Goal: Task Accomplishment & Management: Manage account settings

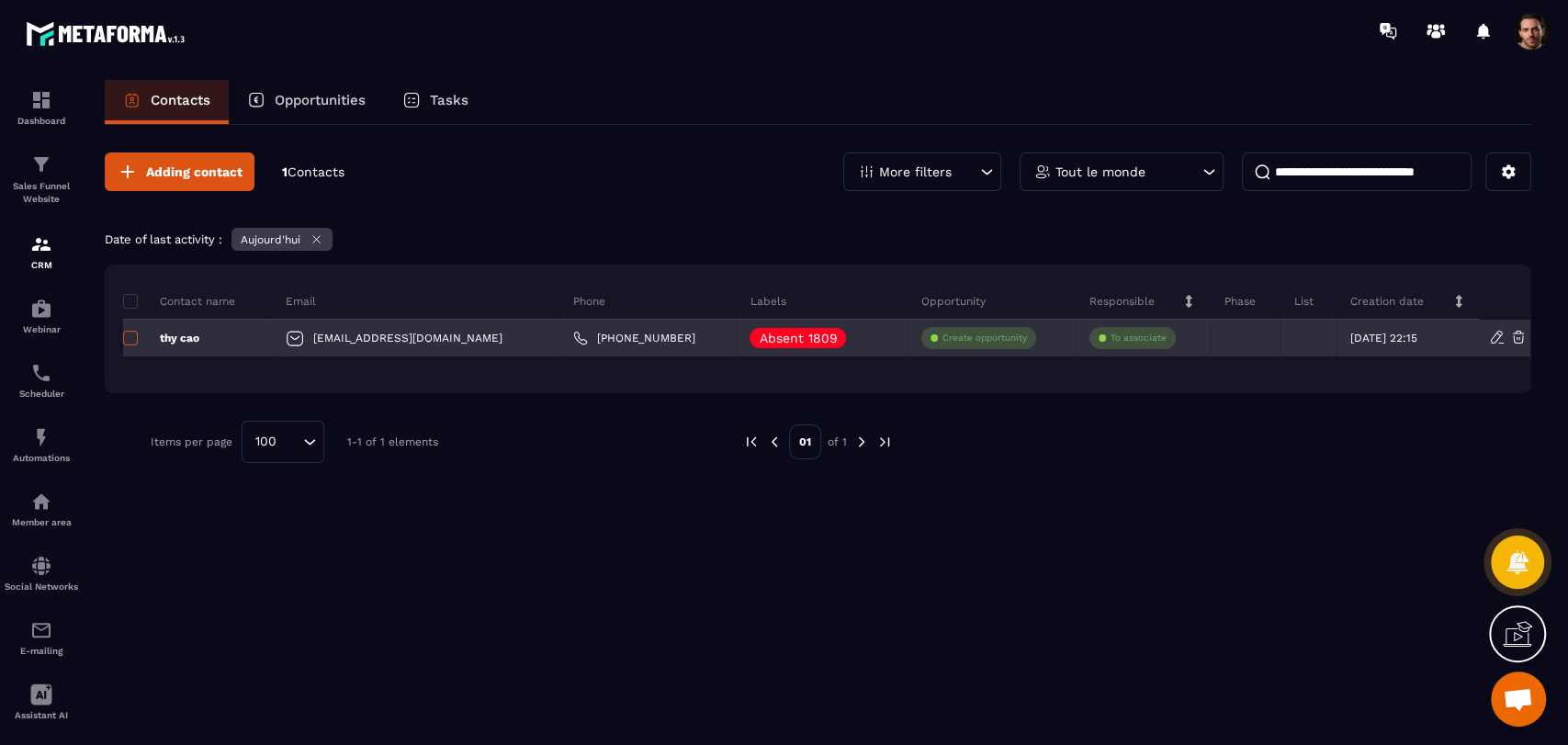
click at [127, 341] on span at bounding box center [130, 337] width 15 height 15
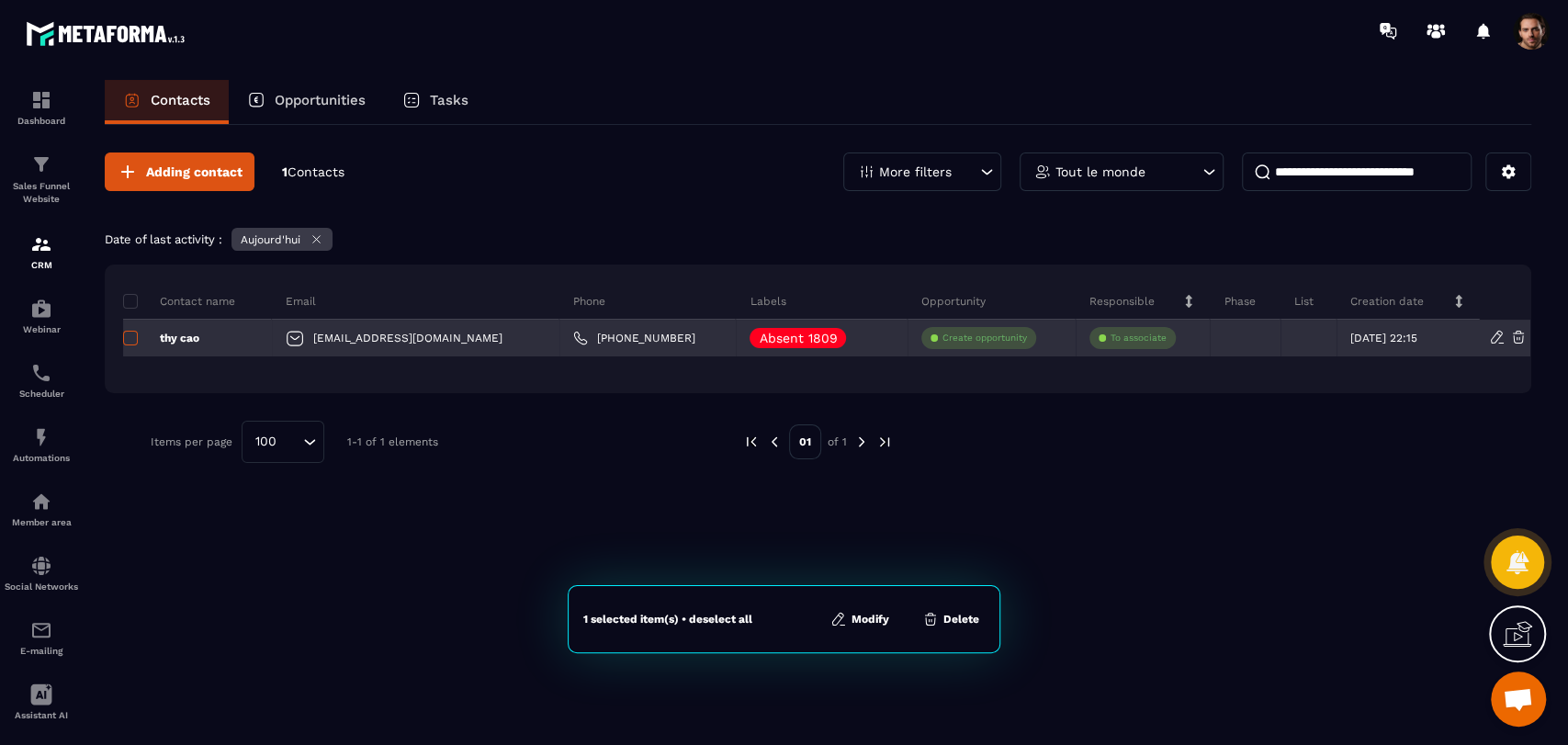
click at [127, 341] on span at bounding box center [130, 337] width 15 height 15
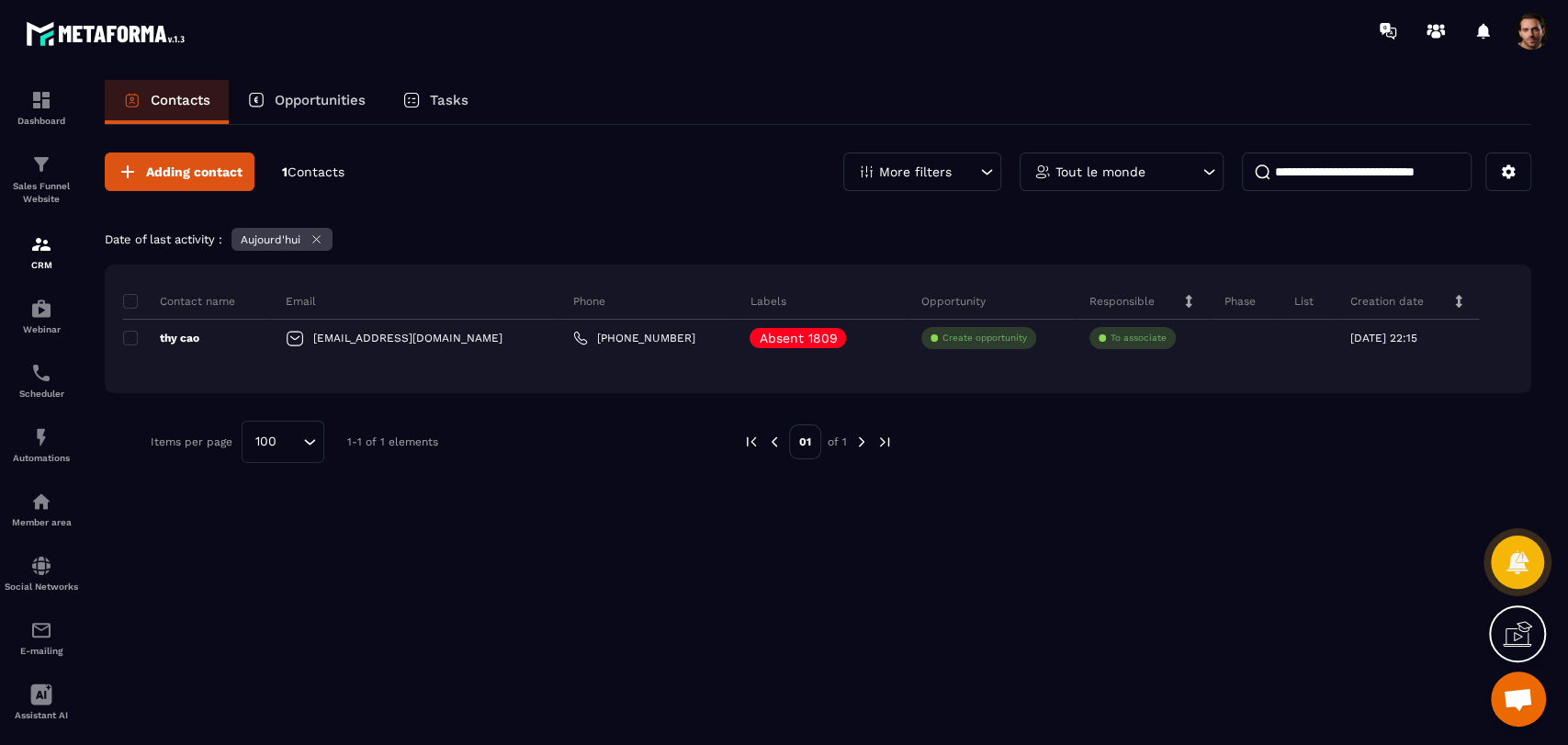
click at [925, 166] on p "More filters" at bounding box center [916, 172] width 73 height 13
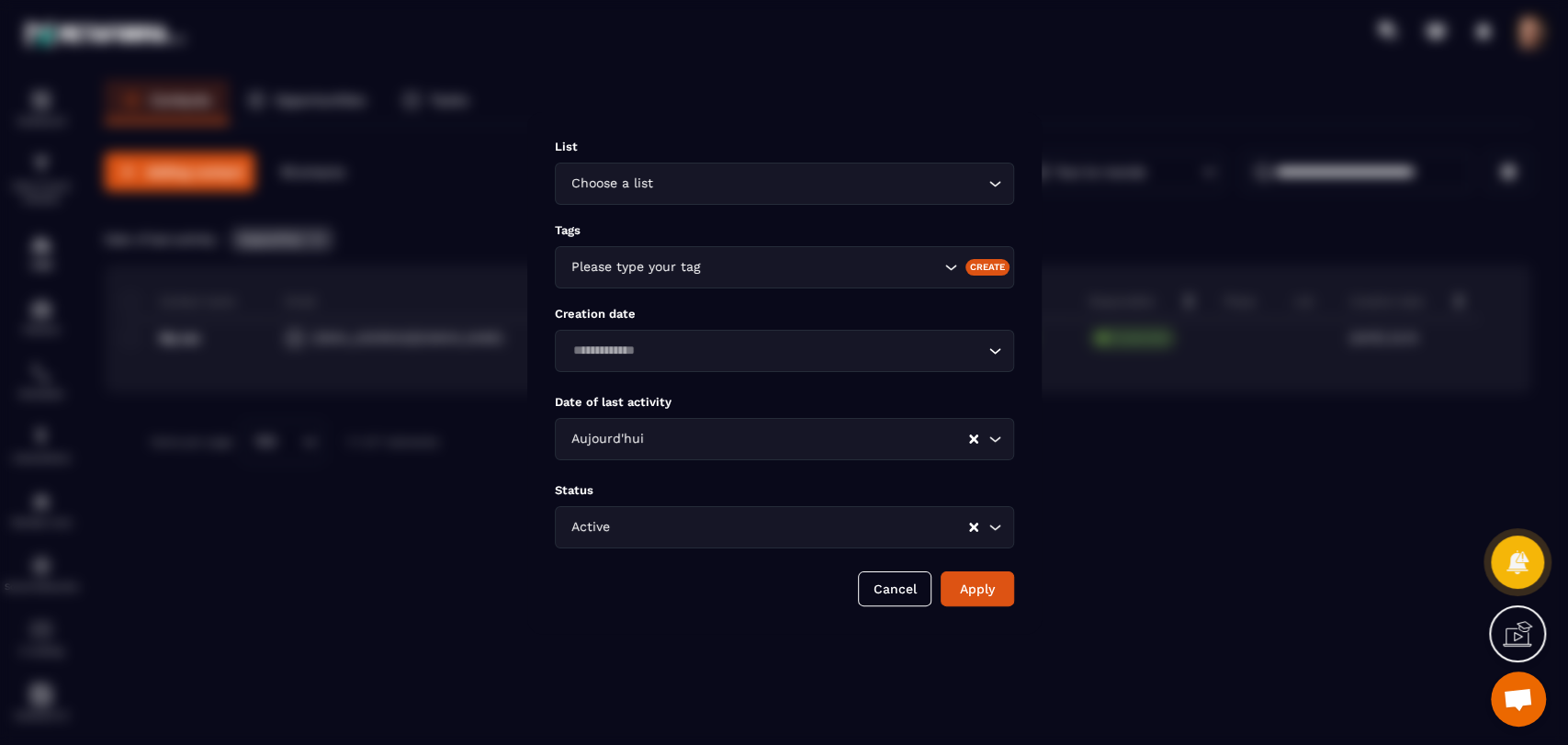
click at [677, 423] on div "Aujourd'hui Loading..." at bounding box center [784, 439] width 460 height 42
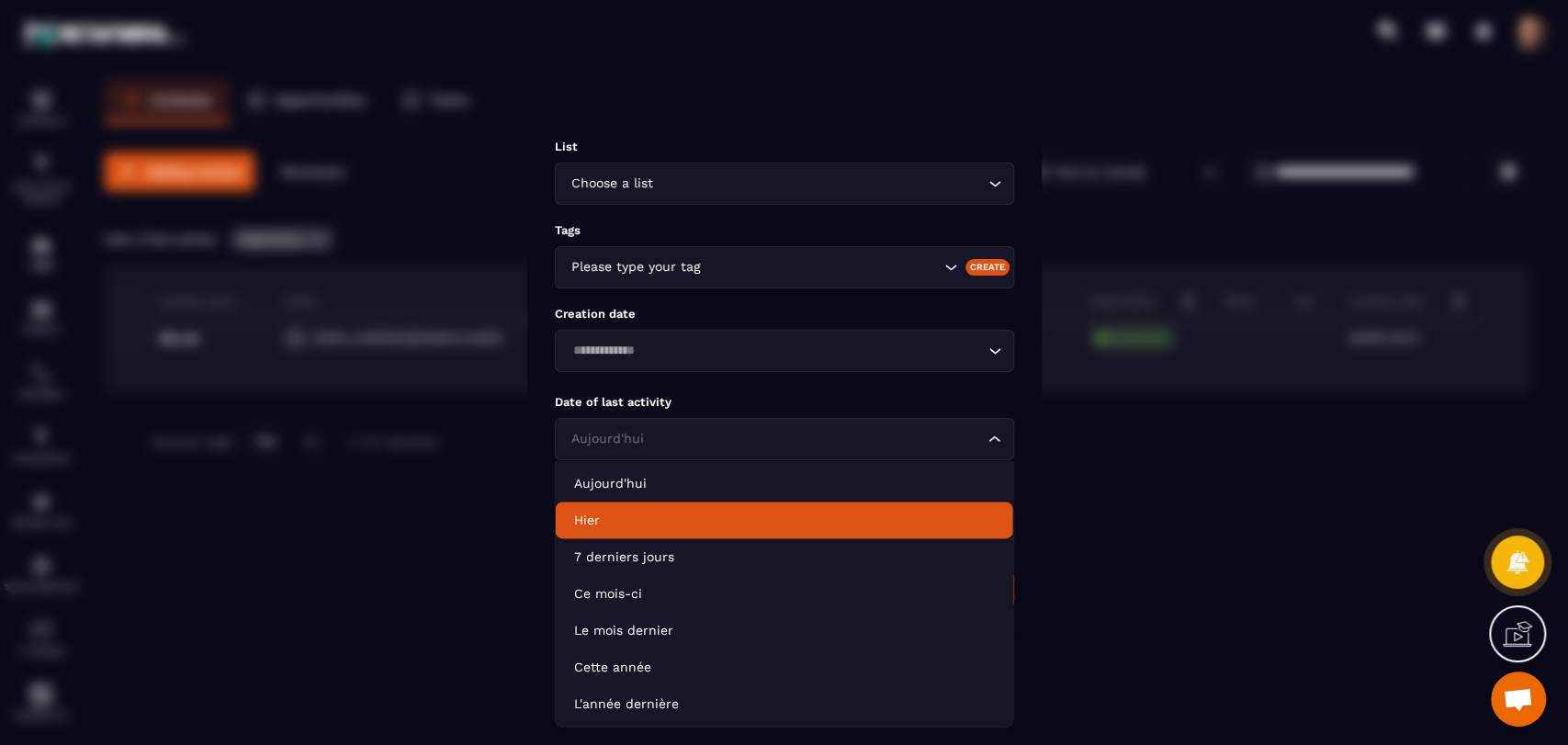
click at [676, 514] on p "Hier" at bounding box center [784, 520] width 420 height 19
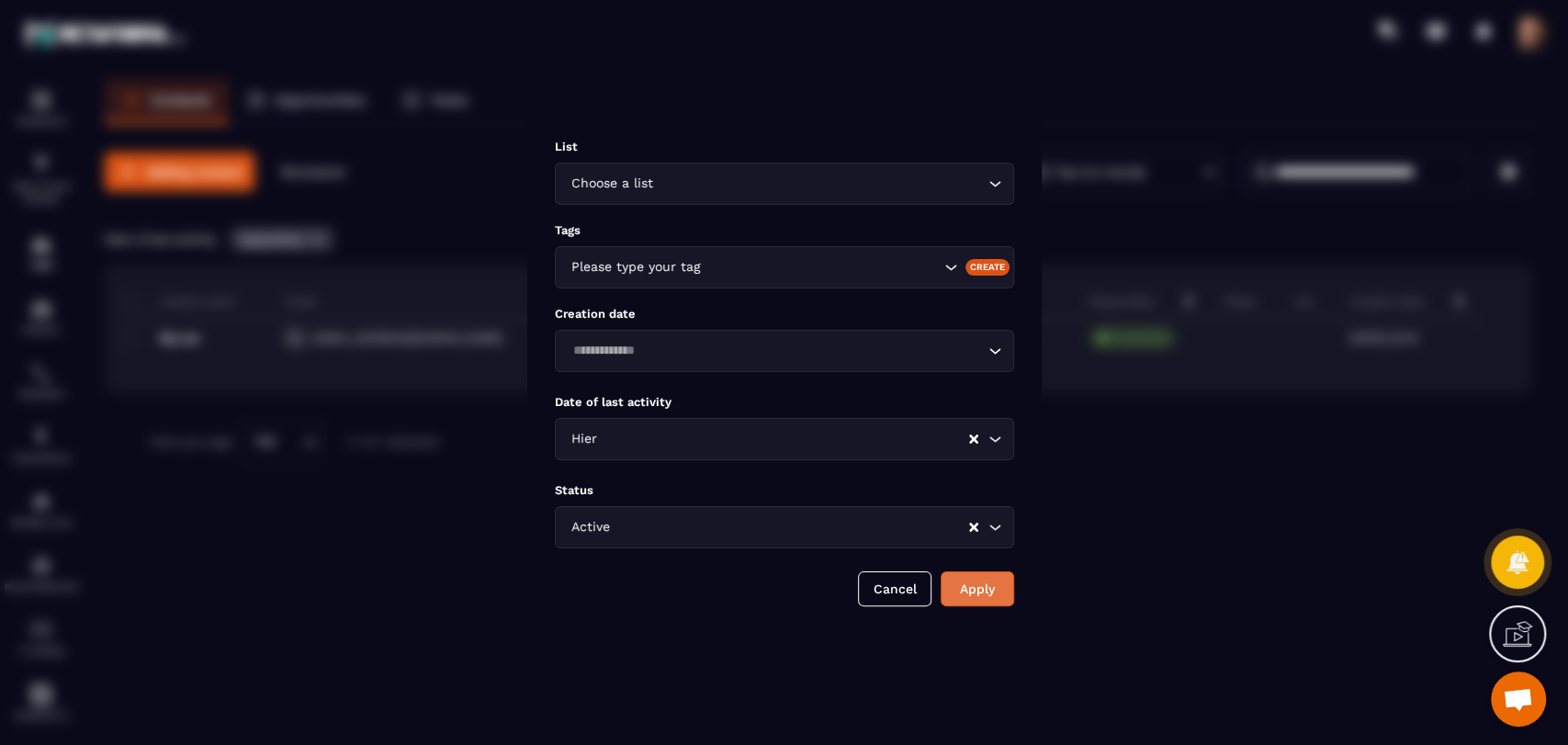
click at [963, 586] on button "Apply" at bounding box center [977, 588] width 73 height 35
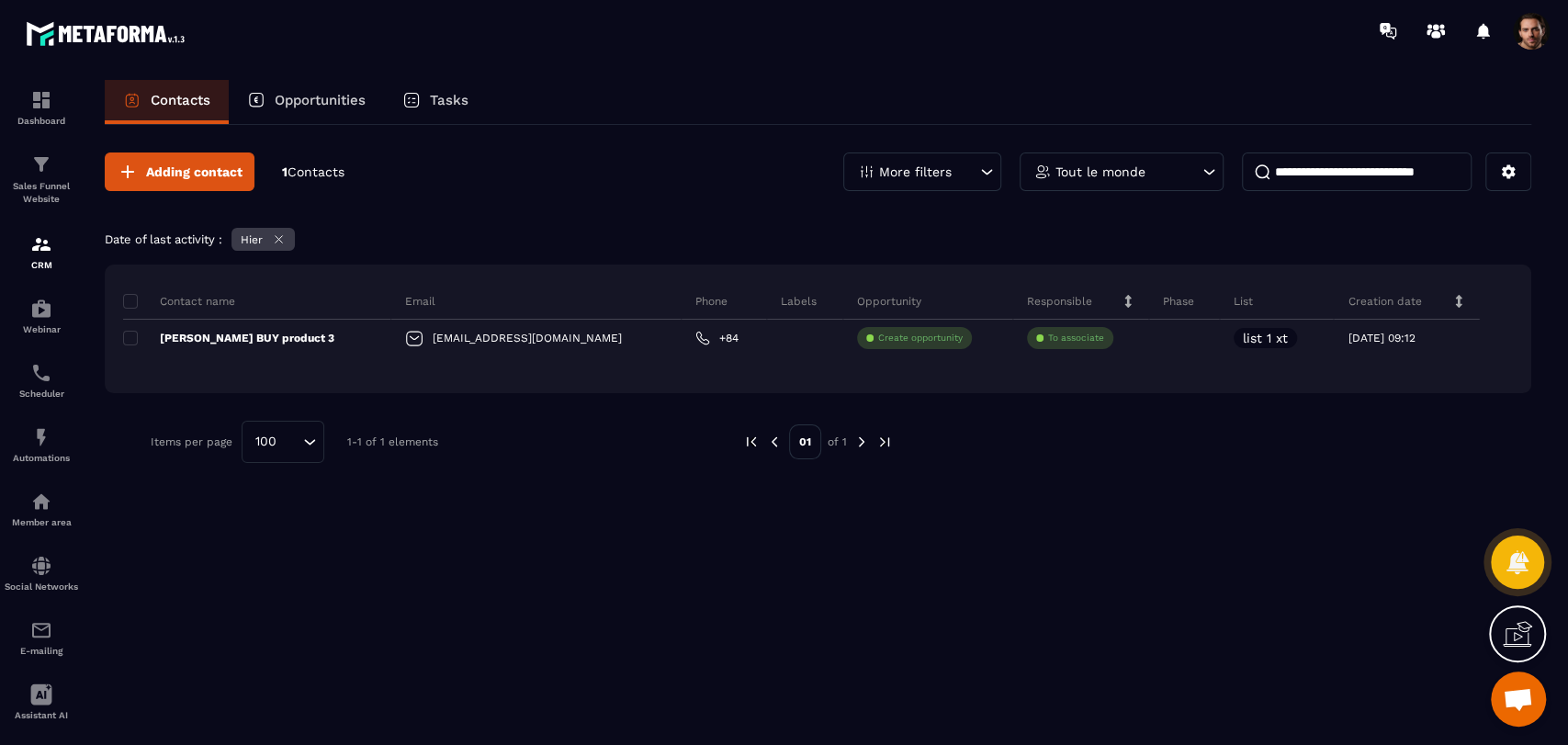
click at [912, 171] on p "More filters" at bounding box center [916, 172] width 73 height 13
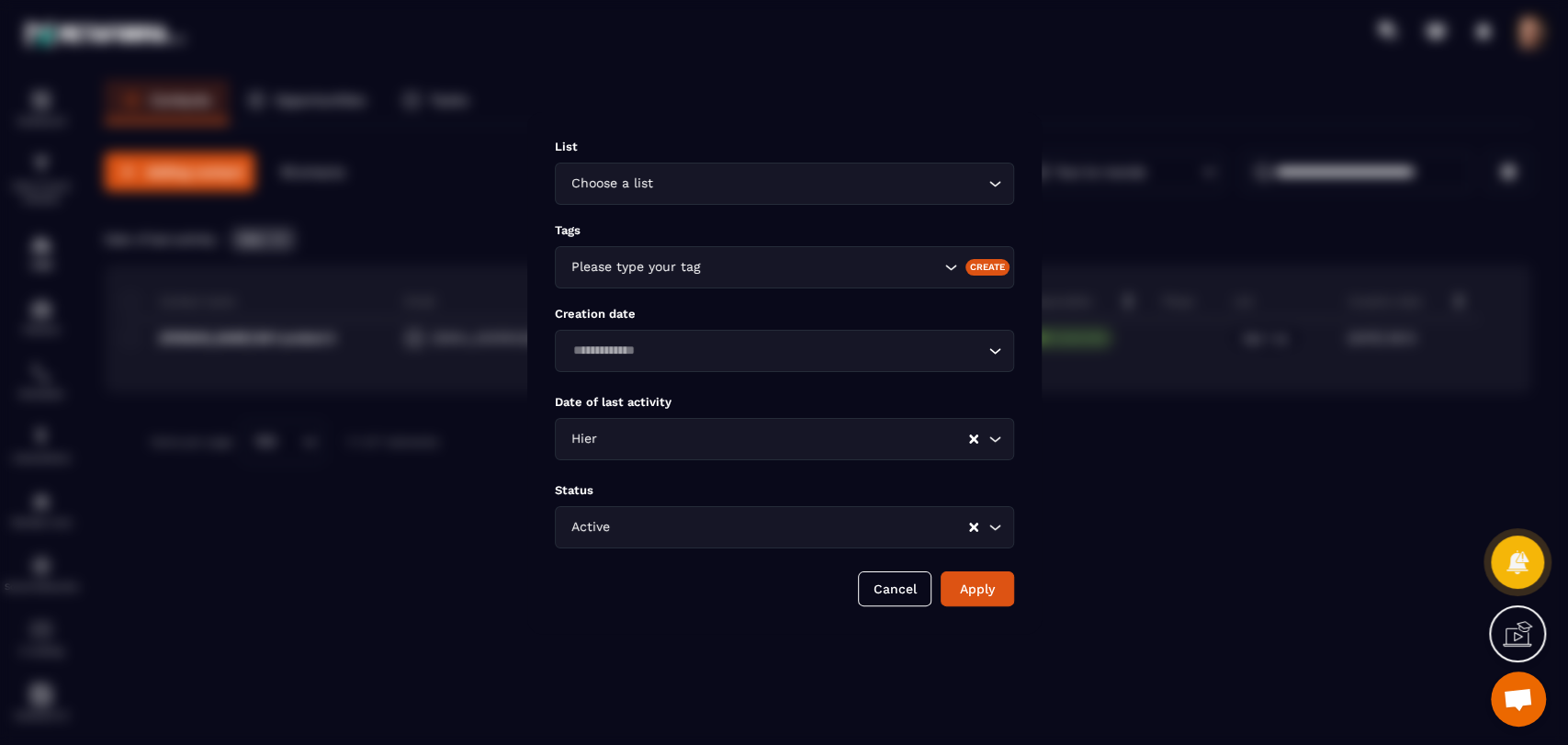
click at [663, 429] on input "Search for option" at bounding box center [784, 439] width 367 height 20
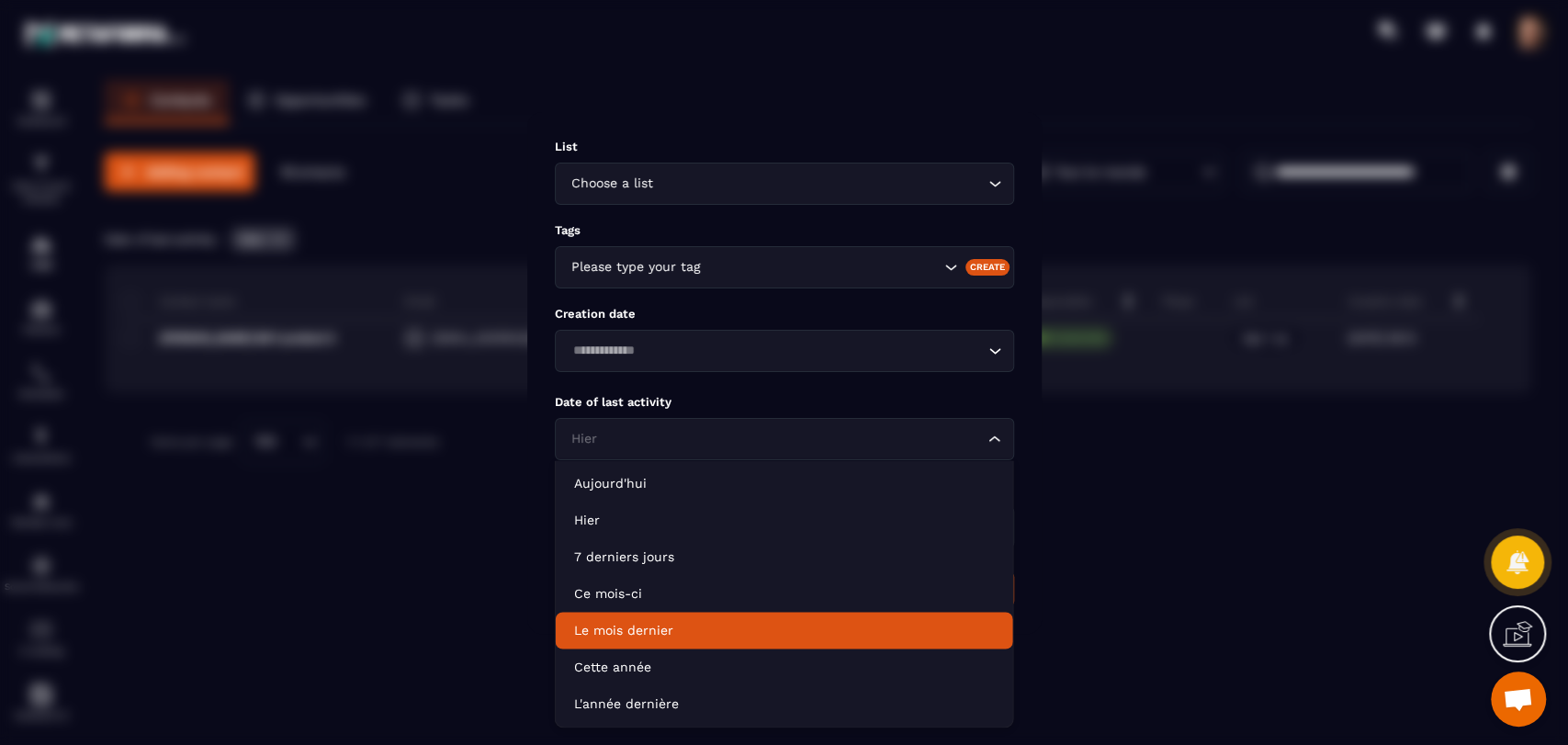
click at [645, 624] on p "Le mois dernier" at bounding box center [784, 630] width 420 height 19
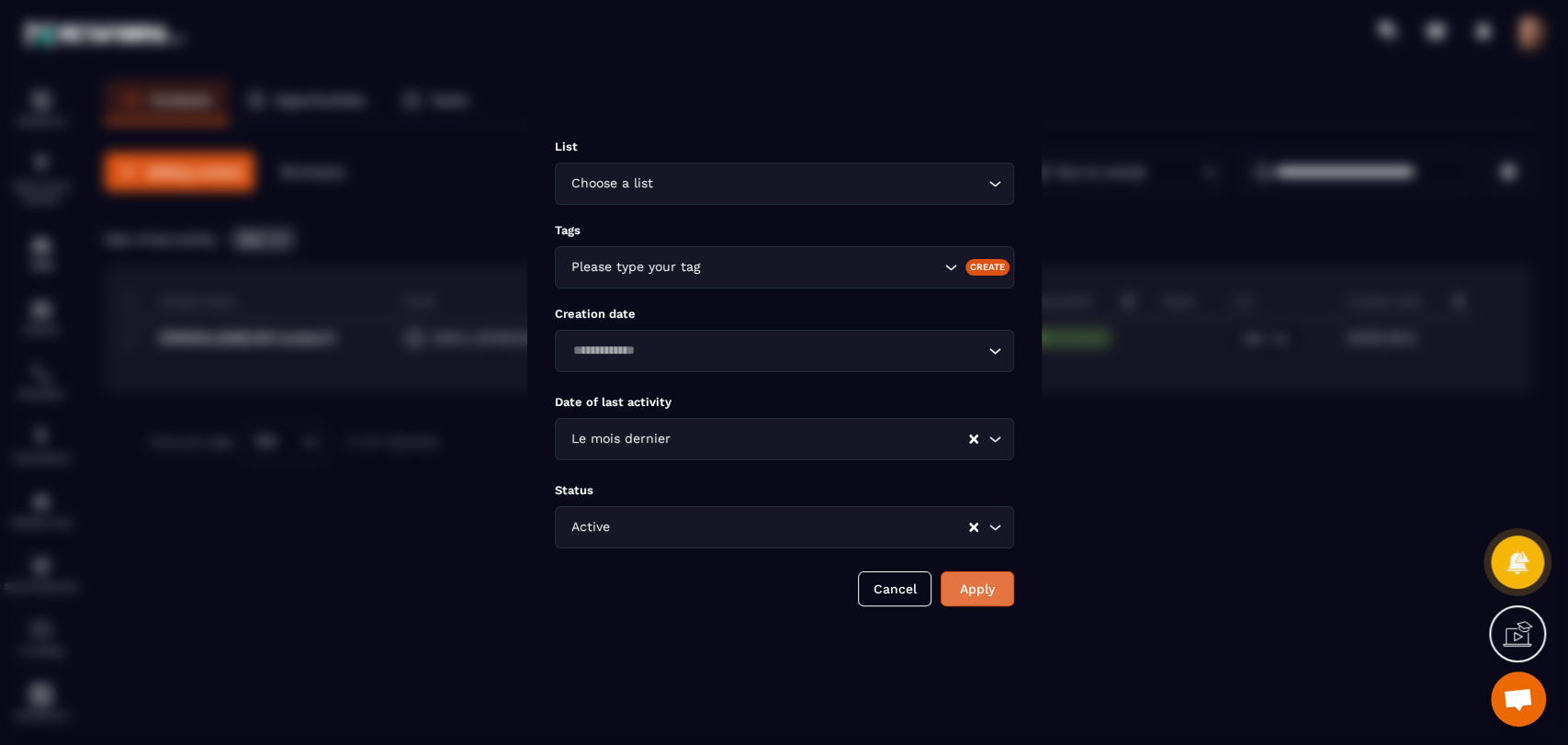
click at [999, 589] on button "Apply" at bounding box center [977, 588] width 73 height 35
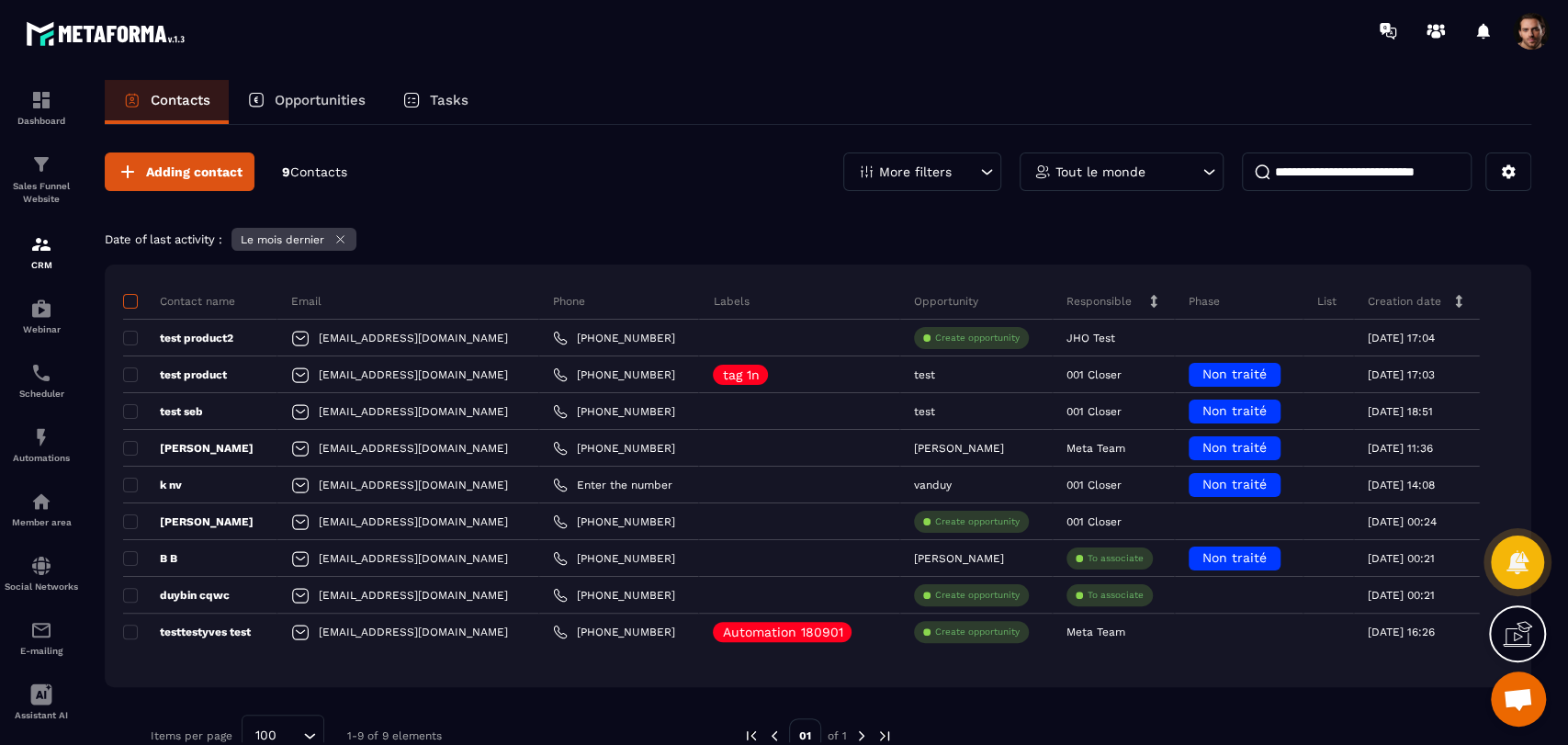
click at [128, 300] on span at bounding box center [130, 301] width 15 height 15
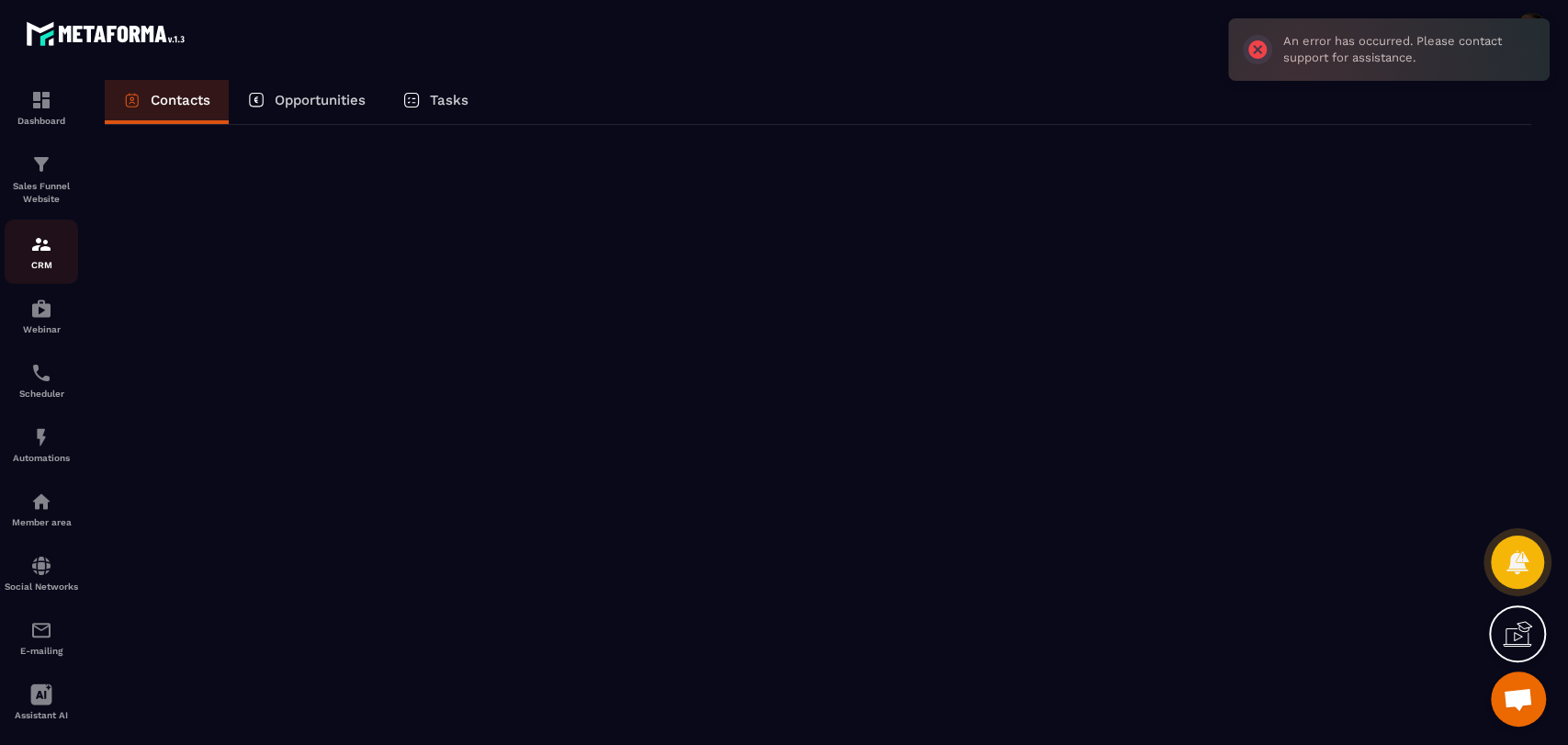
click at [44, 261] on p "CRM" at bounding box center [41, 265] width 73 height 10
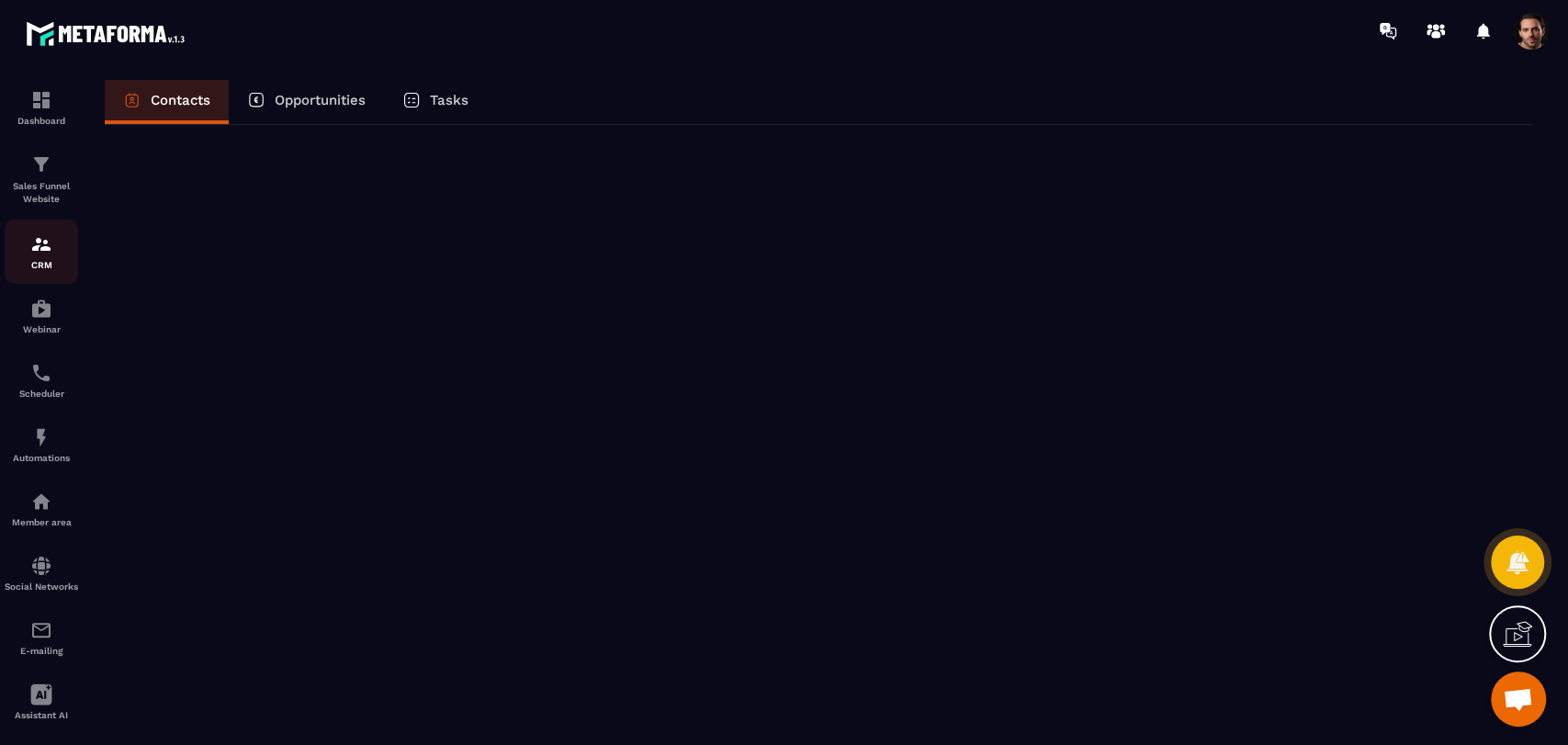
click at [44, 261] on p "CRM" at bounding box center [41, 265] width 73 height 10
click at [25, 252] on div "CRM" at bounding box center [41, 252] width 73 height 37
click at [37, 253] on img at bounding box center [41, 245] width 22 height 22
click at [31, 256] on img at bounding box center [41, 245] width 22 height 22
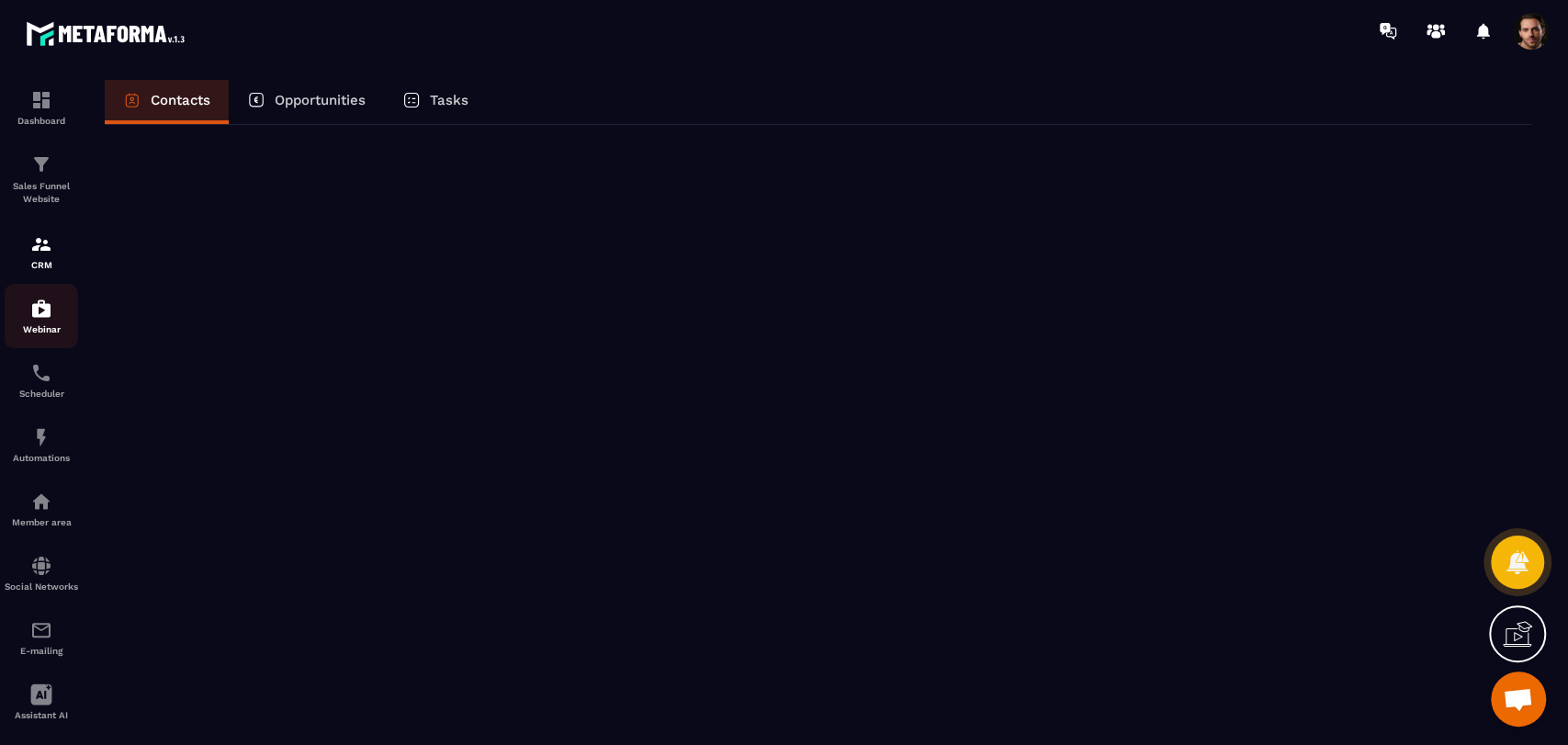
click at [50, 331] on p "Webinar" at bounding box center [41, 330] width 73 height 10
click at [34, 261] on p "CRM" at bounding box center [41, 265] width 73 height 10
